Goal: Information Seeking & Learning: Learn about a topic

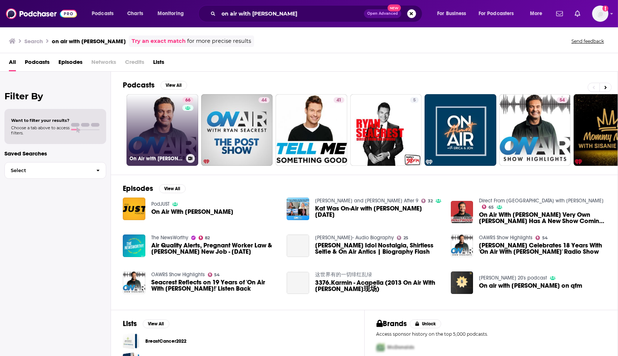
click at [159, 151] on link "66 On Air with [PERSON_NAME]" at bounding box center [162, 130] width 72 height 72
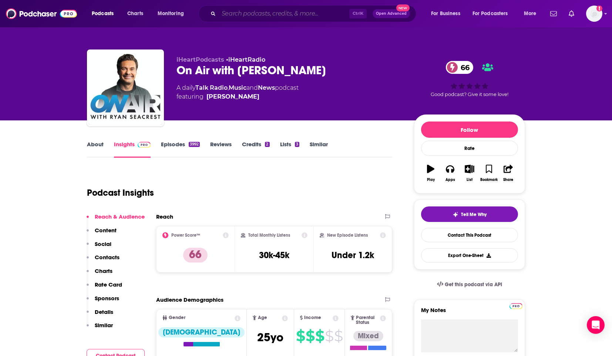
click at [304, 16] on input "Search podcasts, credits, & more..." at bounding box center [284, 14] width 131 height 12
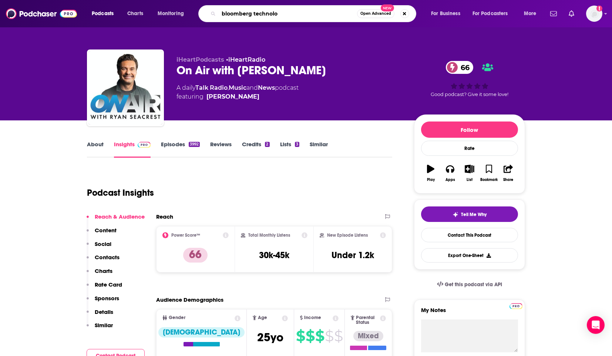
type input "bloomberg technolog"
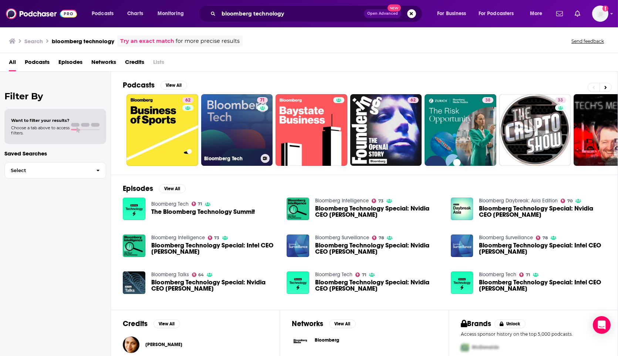
click at [234, 143] on link "71 Bloomberg Tech" at bounding box center [237, 130] width 72 height 72
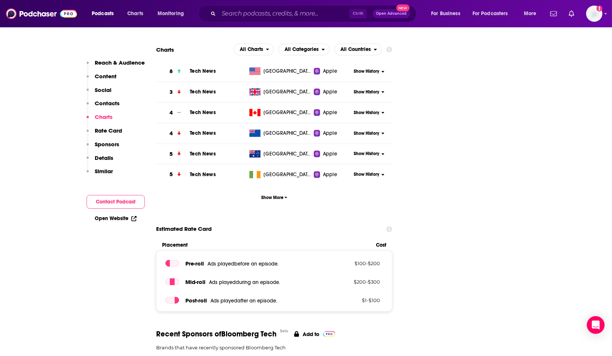
scroll to position [855, 0]
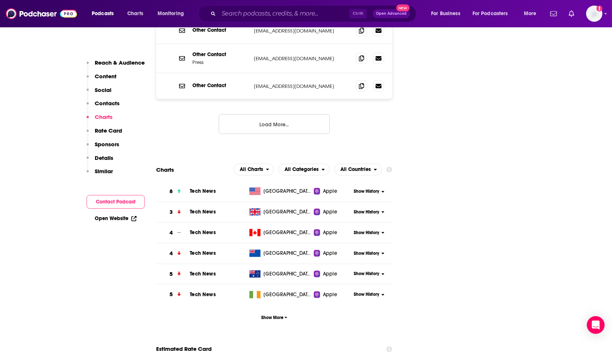
click at [333, 188] on span "Apple" at bounding box center [330, 191] width 14 height 7
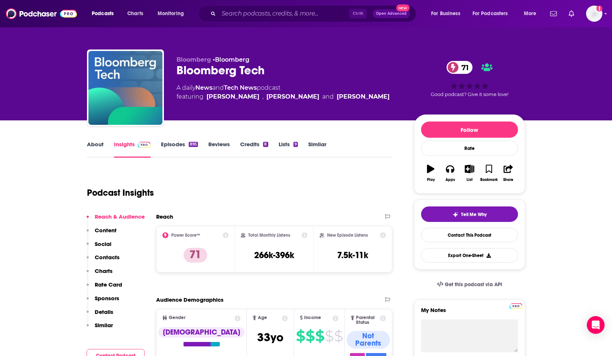
scroll to position [16, 0]
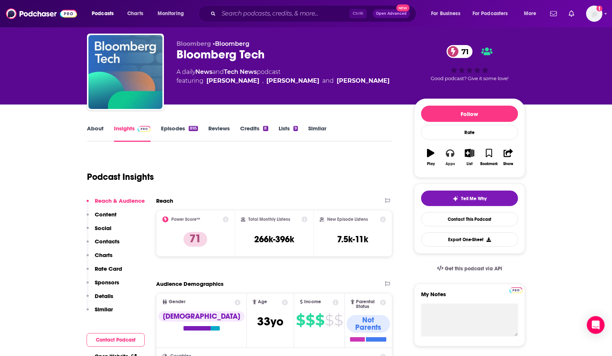
click at [447, 152] on icon "button" at bounding box center [450, 153] width 8 height 8
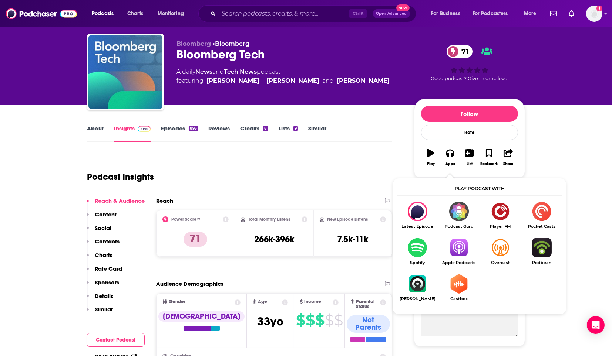
click at [454, 249] on img "Show Listen On dropdown" at bounding box center [458, 248] width 41 height 20
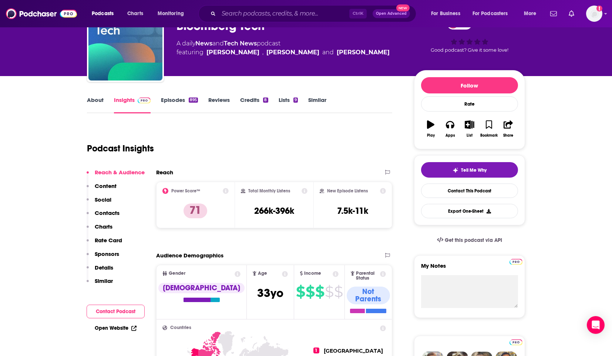
scroll to position [0, 0]
